Goal: Transaction & Acquisition: Purchase product/service

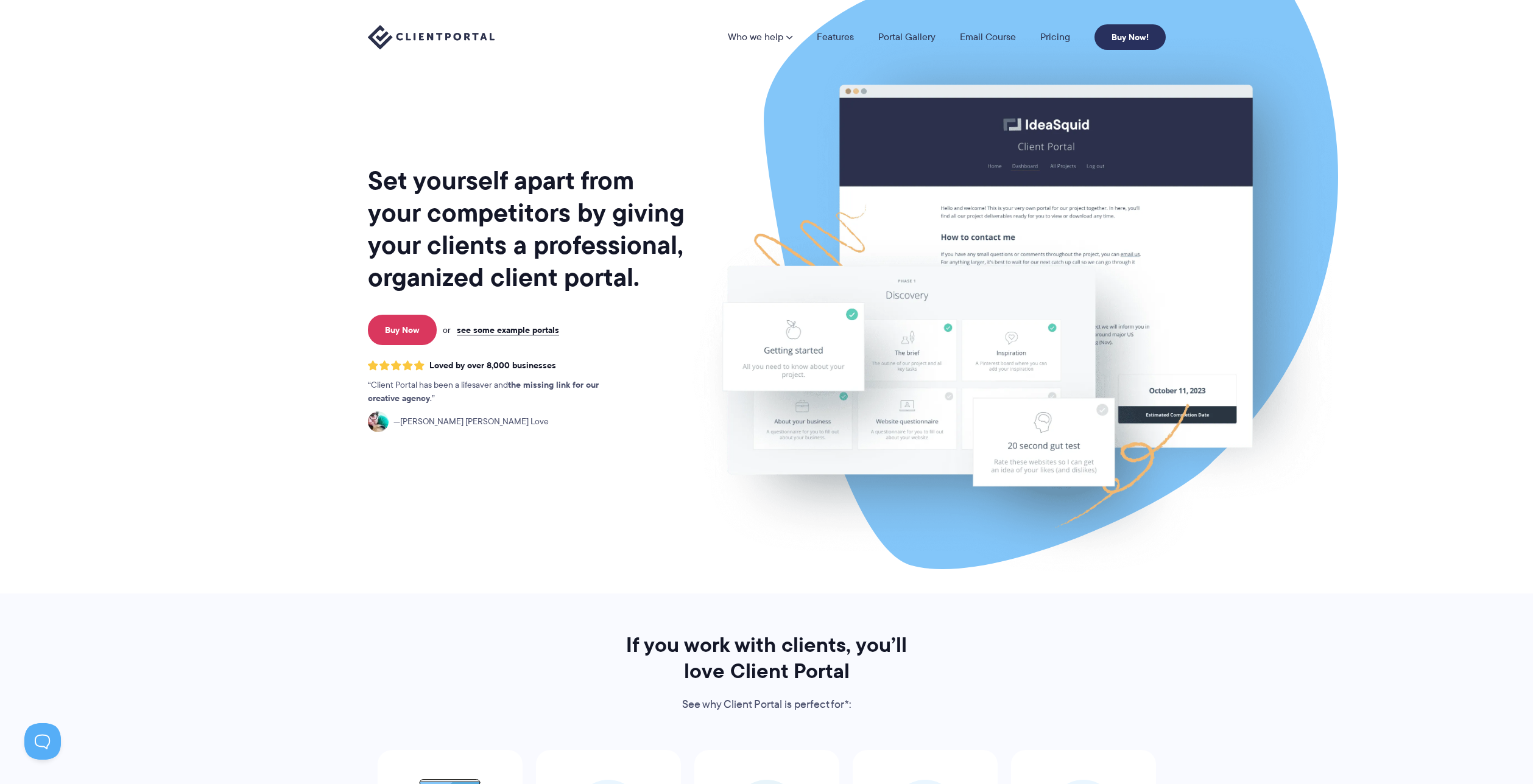
click at [1131, 34] on link "Buy Now!" at bounding box center [1130, 37] width 71 height 25
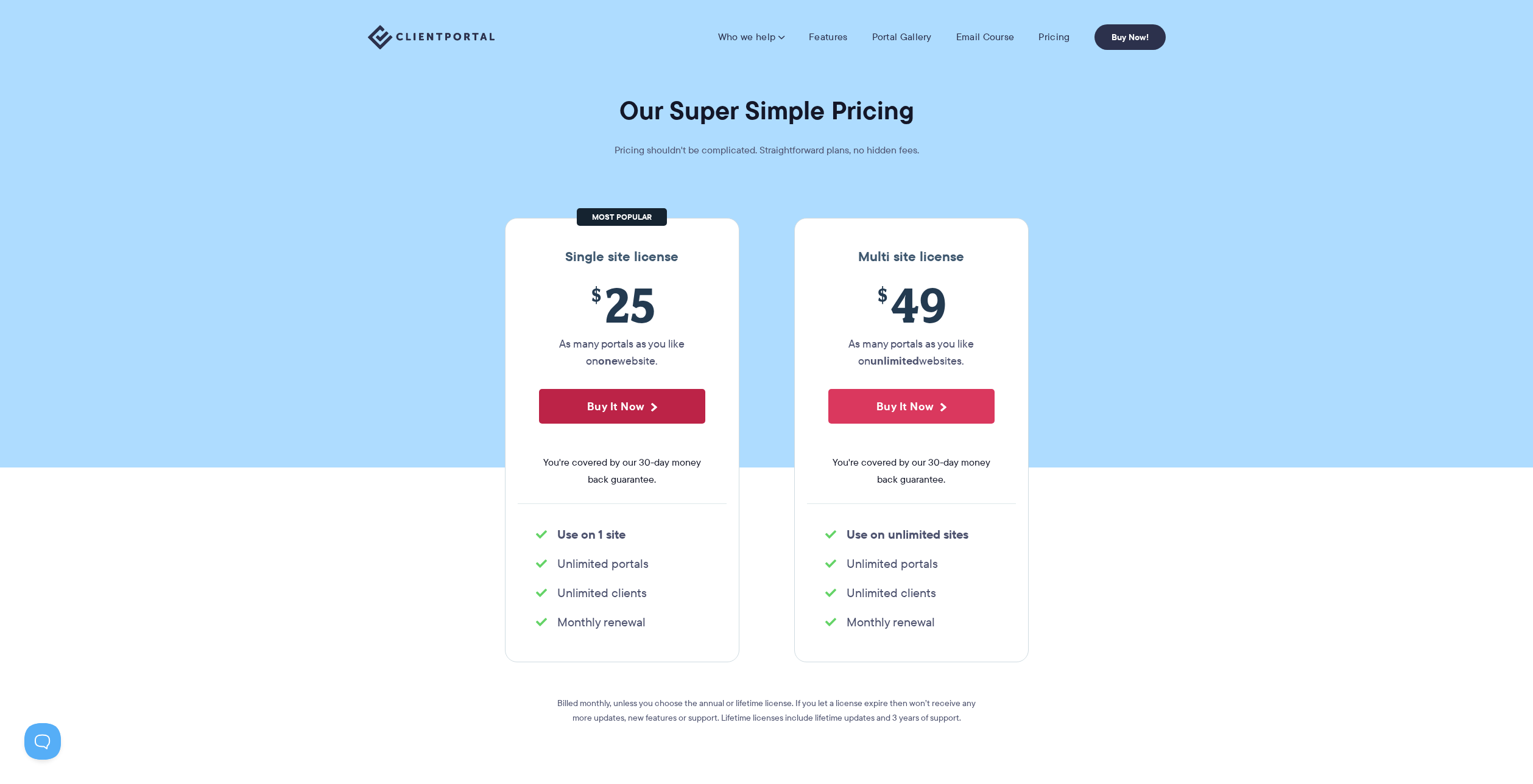
click at [627, 411] on button "Buy It Now" at bounding box center [622, 406] width 166 height 35
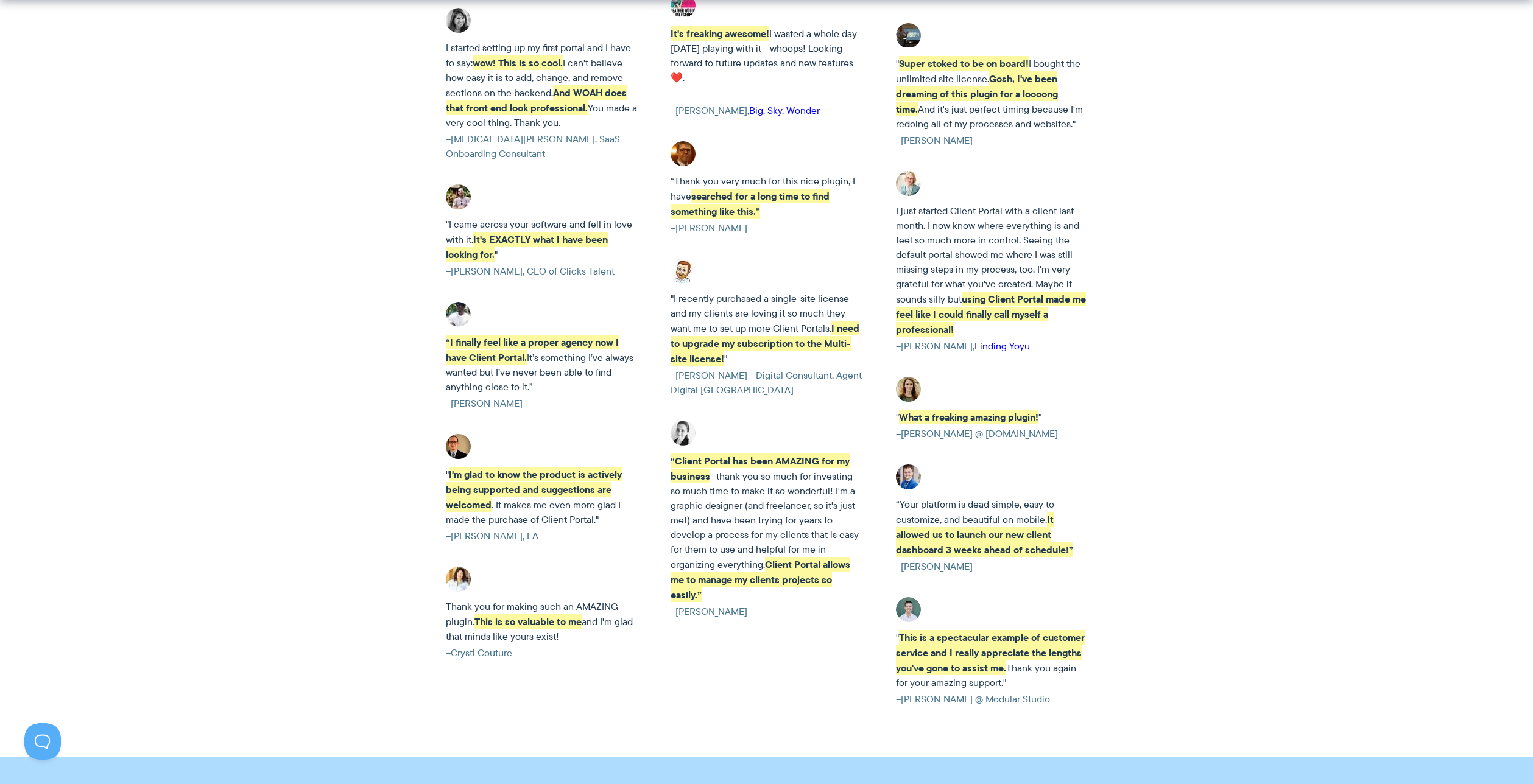
scroll to position [2745, 0]
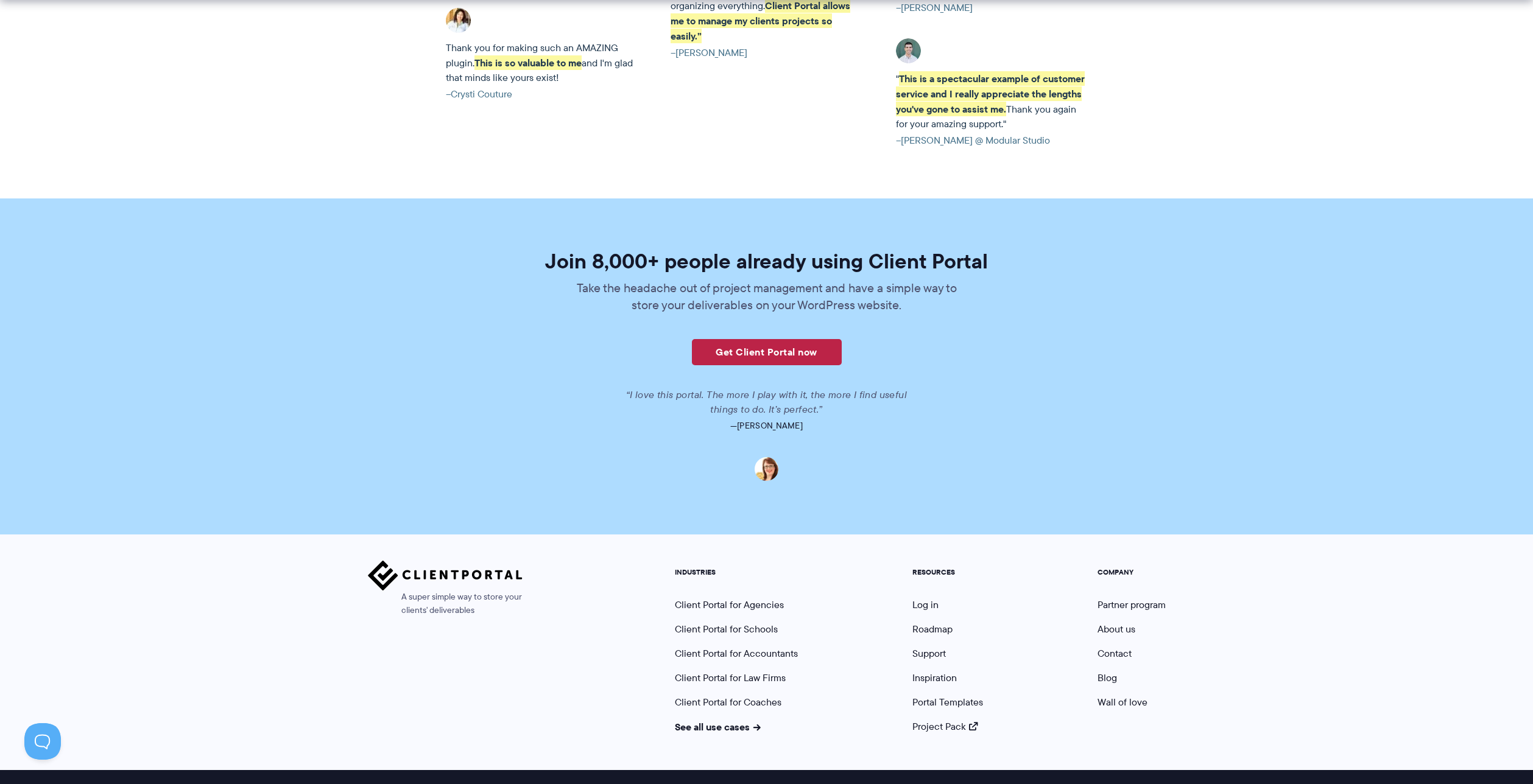
click at [776, 339] on link "Get Client Portal now" at bounding box center [766, 352] width 150 height 26
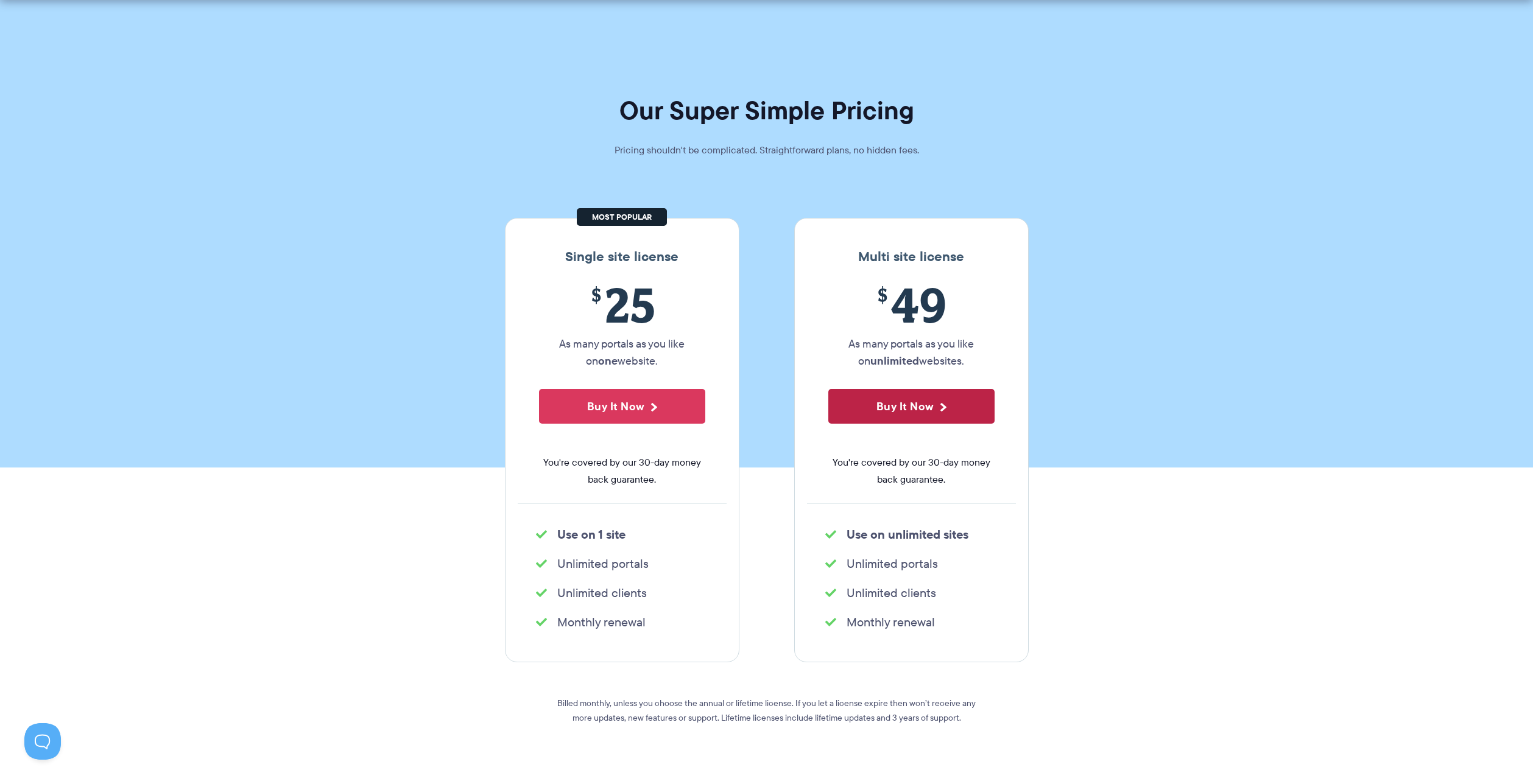
scroll to position [2745, 0]
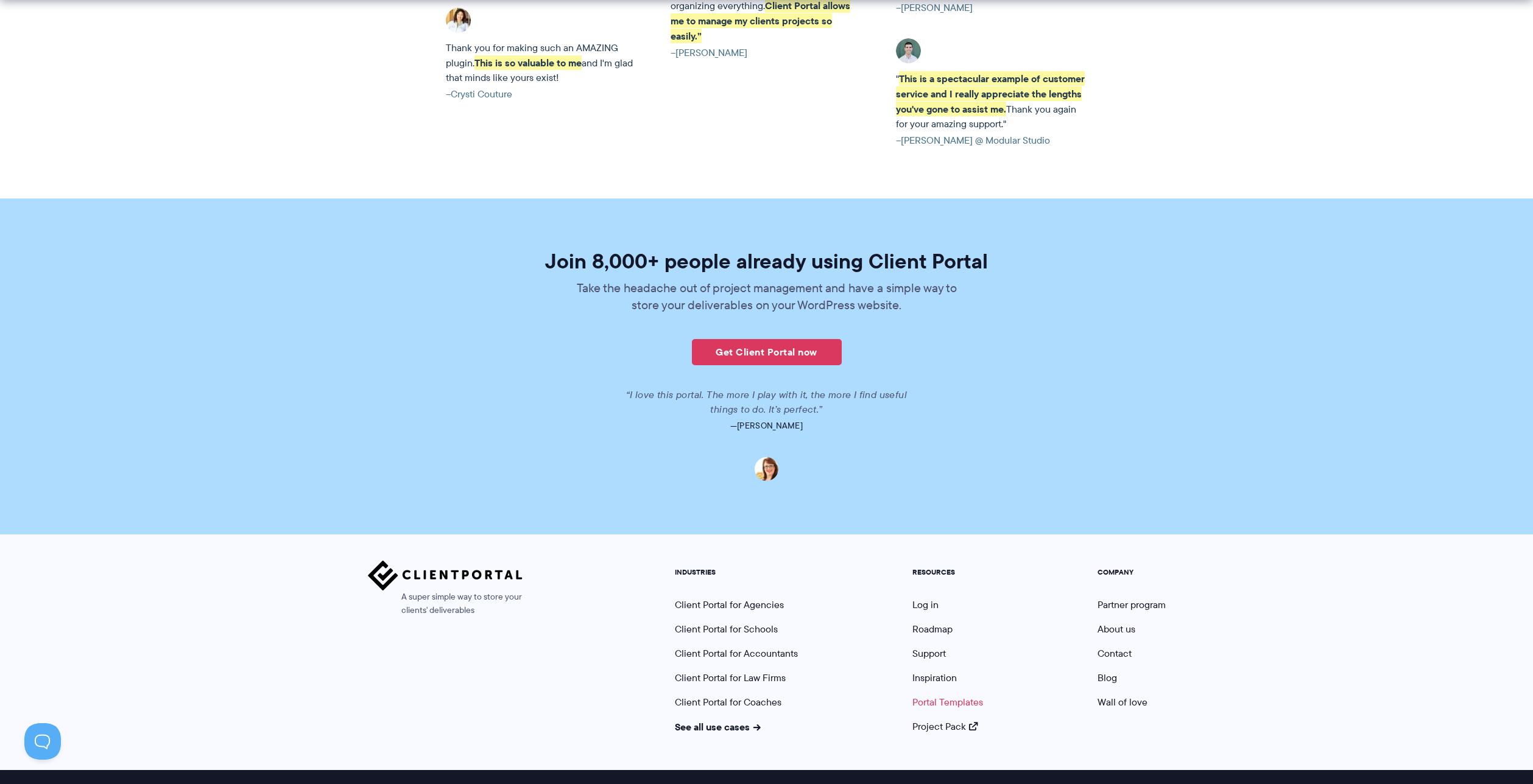
click at [942, 696] on link "Portal Templates" at bounding box center [947, 703] width 71 height 14
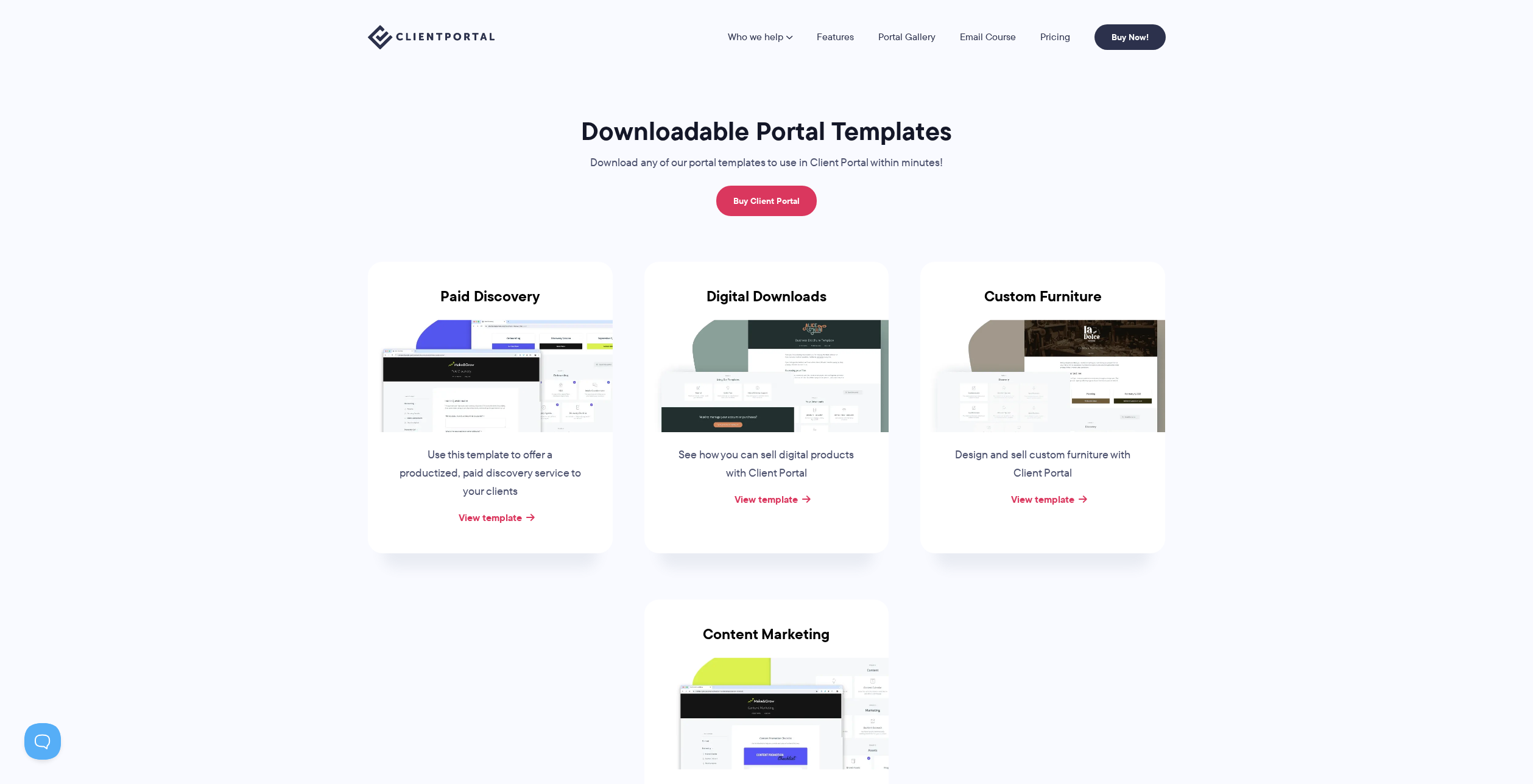
click at [1019, 220] on div "Downloadable Portal Templates Download any of our portal templates to use in Cl…" at bounding box center [766, 514] width 828 height 799
click at [783, 524] on div "Digital Downloads See how you can sell digital products with Client Portal View…" at bounding box center [766, 407] width 245 height 291
